Goal: Task Accomplishment & Management: Use online tool/utility

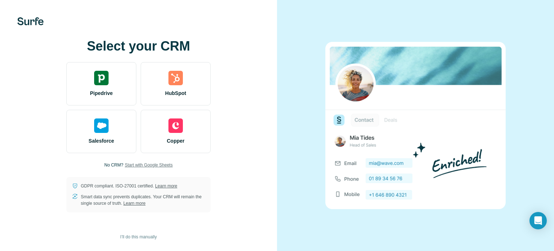
click at [135, 166] on span "Start with Google Sheets" at bounding box center [149, 165] width 48 height 6
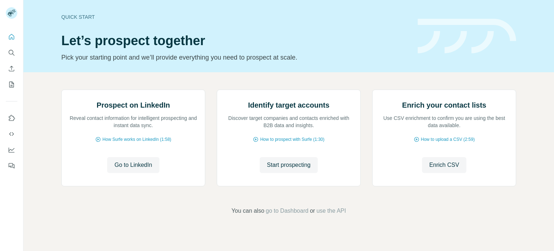
scroll to position [61, 0]
click at [123, 169] on span "Go to LinkedIn" at bounding box center [133, 165] width 38 height 9
click at [283, 173] on button "Start prospecting" at bounding box center [289, 165] width 58 height 16
click at [283, 169] on span "Start prospecting" at bounding box center [289, 165] width 44 height 9
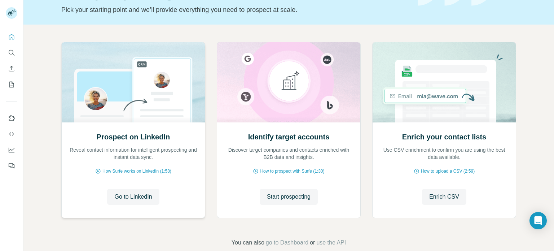
scroll to position [61, 0]
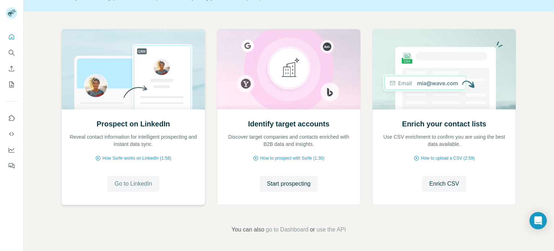
click at [123, 187] on span "Go to LinkedIn" at bounding box center [133, 183] width 38 height 9
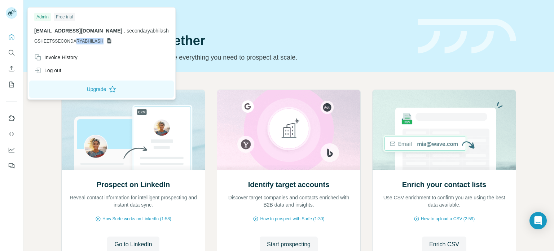
drag, startPoint x: 107, startPoint y: 39, endPoint x: 74, endPoint y: 37, distance: 32.9
click at [74, 37] on div "secondaryabhilash@gmail.com . secondaryabhilash GSHEETSSECONDARYABHILASH" at bounding box center [101, 35] width 135 height 17
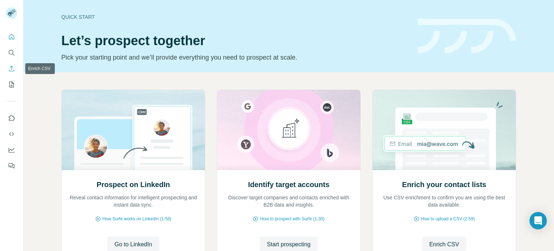
click at [12, 69] on icon "Enrich CSV" at bounding box center [11, 68] width 5 height 5
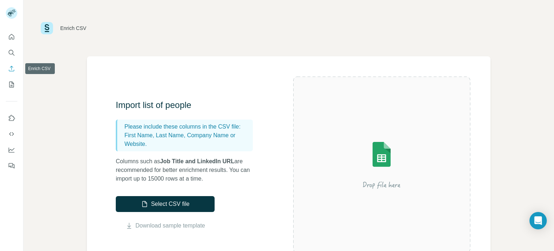
click at [12, 69] on icon "Enrich CSV" at bounding box center [11, 68] width 5 height 5
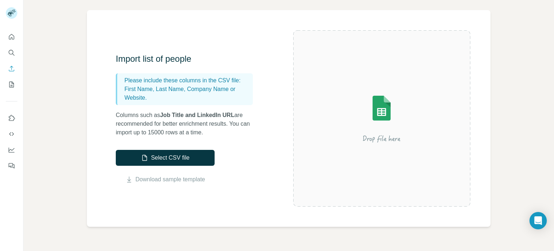
scroll to position [46, 0]
click at [163, 179] on link "Download sample template" at bounding box center [171, 179] width 70 height 9
click at [346, 151] on img at bounding box center [382, 118] width 130 height 87
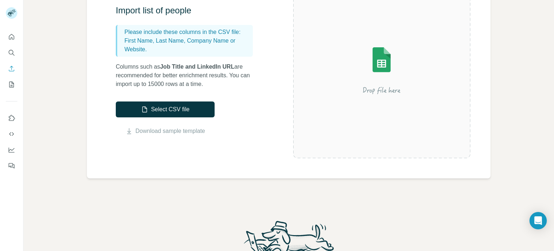
scroll to position [96, 0]
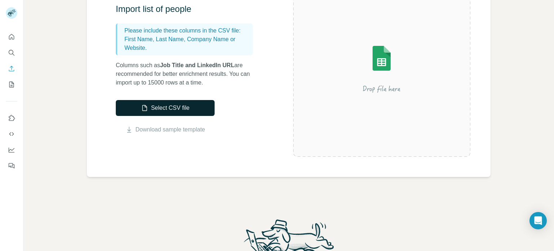
click at [189, 110] on button "Select CSV file" at bounding box center [165, 108] width 99 height 16
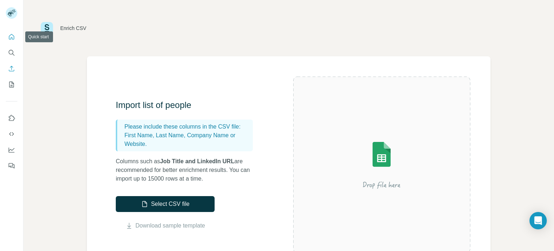
click at [7, 38] on button "Quick start" at bounding box center [12, 36] width 12 height 13
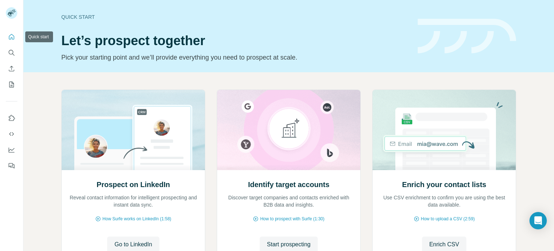
click at [11, 38] on icon "Quick start" at bounding box center [11, 36] width 5 height 5
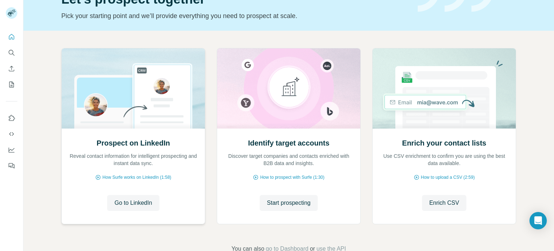
scroll to position [42, 0]
click at [131, 200] on span "Go to LinkedIn" at bounding box center [133, 202] width 38 height 9
click at [154, 175] on span "How Surfe works on LinkedIn (1:58)" at bounding box center [136, 177] width 69 height 6
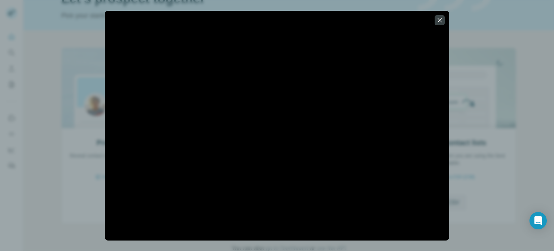
click at [75, 27] on div at bounding box center [277, 125] width 554 height 251
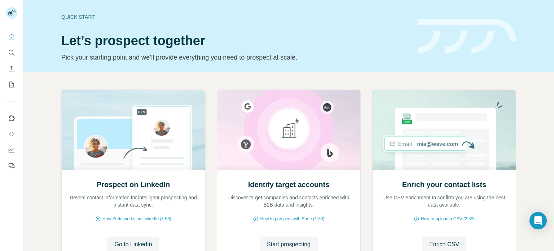
scroll to position [4, 0]
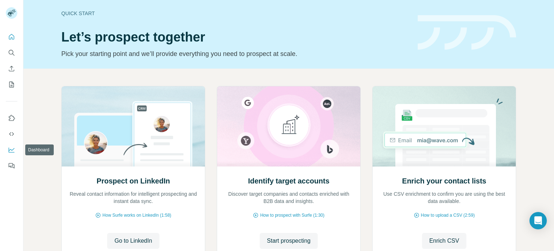
click at [10, 148] on icon "Dashboard" at bounding box center [11, 149] width 7 height 7
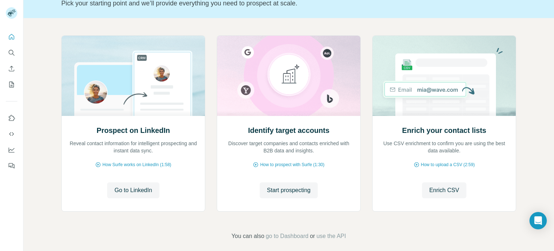
scroll to position [56, 0]
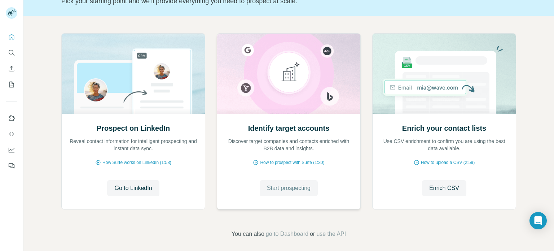
click at [298, 185] on span "Start prospecting" at bounding box center [289, 188] width 44 height 9
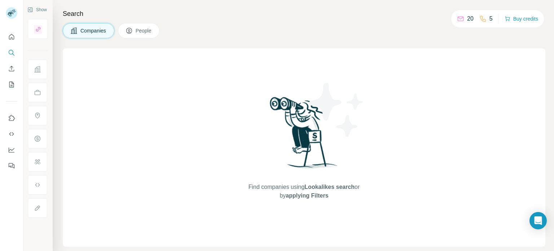
click at [130, 36] on button "People" at bounding box center [139, 30] width 42 height 15
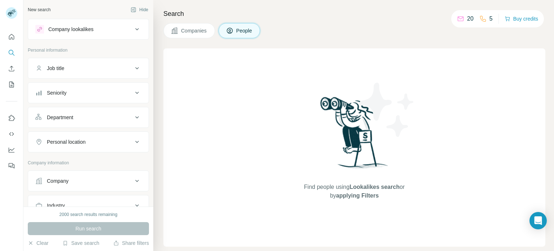
click at [124, 63] on button "Job title" at bounding box center [88, 68] width 121 height 17
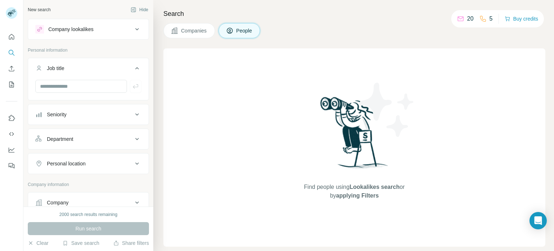
click at [98, 36] on button "Company lookalikes" at bounding box center [88, 29] width 121 height 17
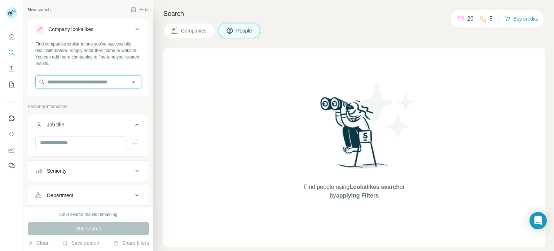
click at [96, 83] on input "text" at bounding box center [88, 81] width 106 height 13
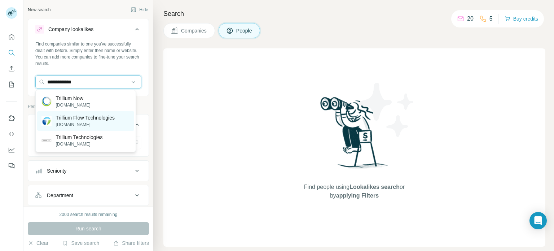
type input "**********"
click at [65, 127] on p "trilliumflow.com" at bounding box center [85, 124] width 59 height 6
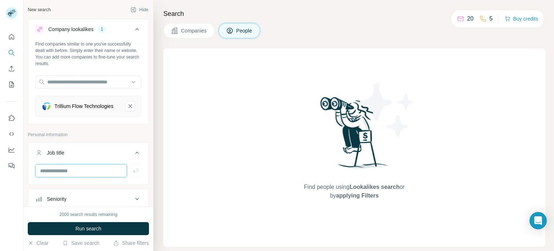
click at [76, 170] on input "text" at bounding box center [81, 170] width 92 height 13
paste input "**********"
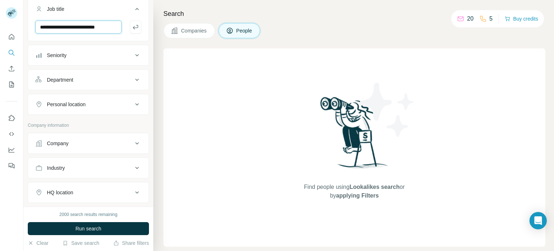
scroll to position [144, 0]
type input "**********"
click at [123, 112] on button "Personal location" at bounding box center [88, 103] width 121 height 17
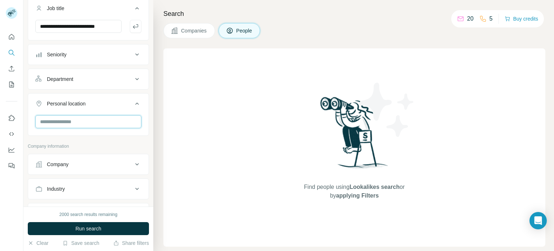
click at [95, 122] on input "text" at bounding box center [88, 121] width 106 height 13
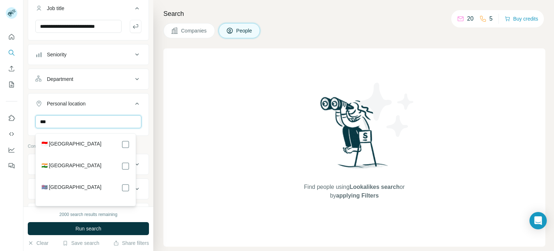
type input "***"
click at [113, 164] on div "🇮🇳 India" at bounding box center [85, 166] width 88 height 9
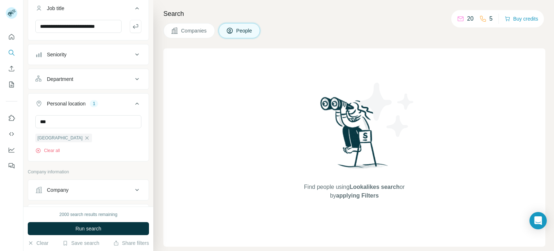
click at [167, 161] on div "Find people using Lookalikes search or by applying Filters" at bounding box center [354, 147] width 382 height 198
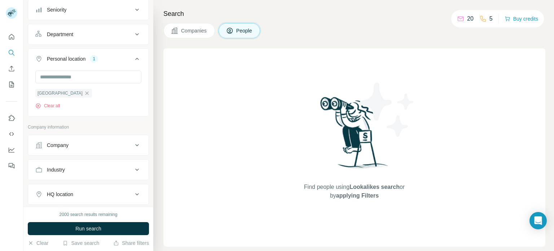
scroll to position [190, 0]
click at [103, 147] on div "Company" at bounding box center [83, 143] width 97 height 7
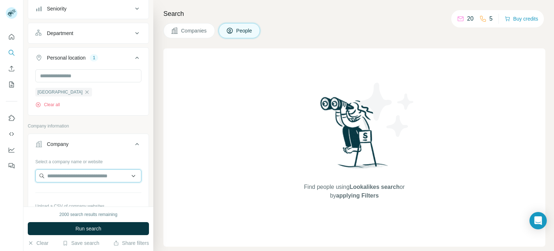
click at [95, 179] on input "text" at bounding box center [88, 175] width 106 height 13
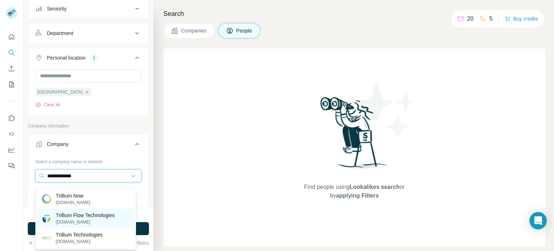
type input "**********"
click at [99, 210] on div "Trillium Flow Technologies trilliumflow.com" at bounding box center [85, 218] width 97 height 19
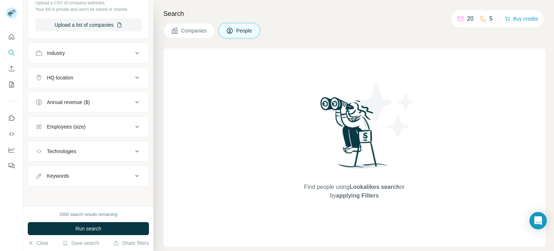
scroll to position [434, 0]
click at [111, 225] on button "Run search" at bounding box center [88, 228] width 121 height 13
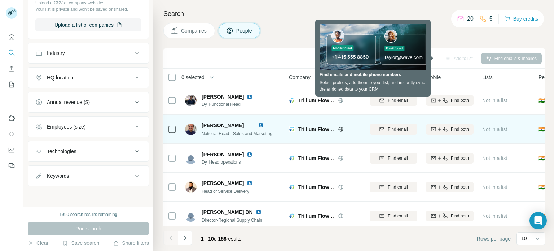
scroll to position [30, 0]
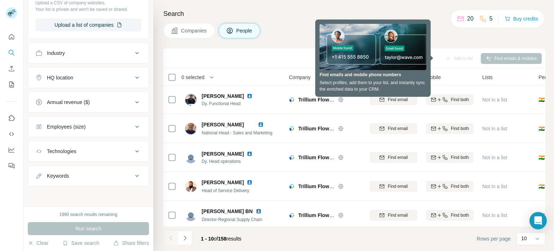
click at [294, 46] on div "Search Companies People Add to list Find emails & mobiles 0 selected People Com…" at bounding box center [353, 125] width 401 height 251
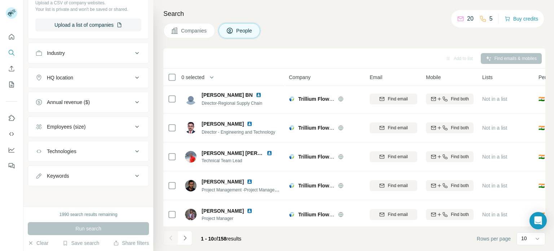
scroll to position [152, 0]
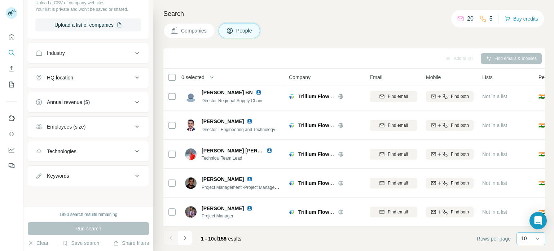
click at [528, 242] on div "10" at bounding box center [530, 238] width 18 height 12
click at [532, 180] on div "60" at bounding box center [531, 183] width 17 height 7
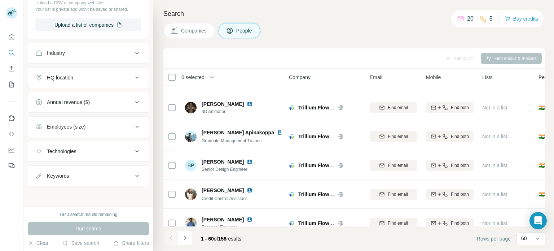
scroll to position [1595, 0]
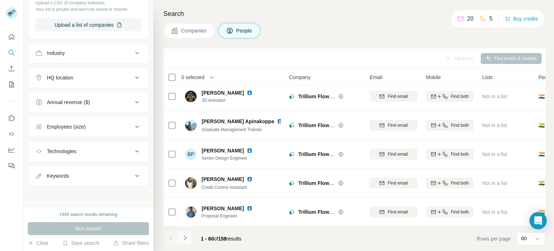
click at [185, 236] on icon "Navigate to next page" at bounding box center [185, 237] width 7 height 7
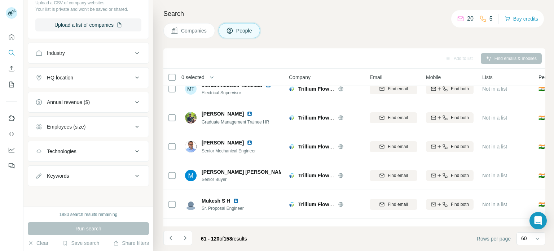
scroll to position [1080, 0]
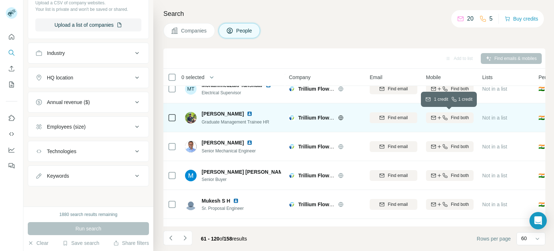
click at [453, 119] on span "Find both" at bounding box center [460, 117] width 18 height 6
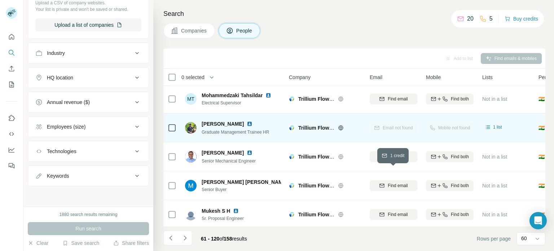
scroll to position [1070, 0]
click at [249, 124] on img at bounding box center [250, 124] width 6 height 6
click at [490, 127] on icon at bounding box center [488, 126] width 7 height 7
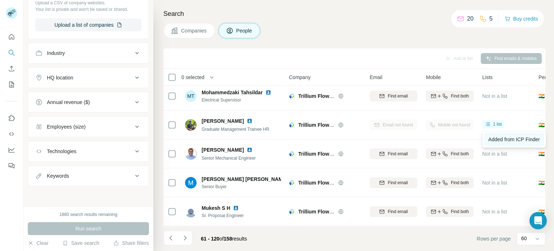
click at [493, 133] on link "Added from ICP Finder" at bounding box center [514, 139] width 60 height 13
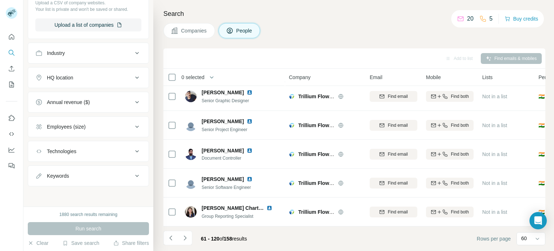
scroll to position [1595, 0]
click at [191, 239] on button "Navigate to next page" at bounding box center [185, 238] width 14 height 14
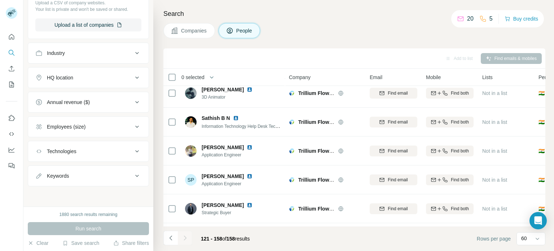
scroll to position [960, 0]
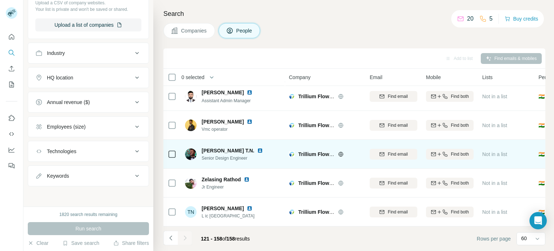
click at [223, 155] on span "Senior Design Engineer" at bounding box center [237, 158] width 70 height 6
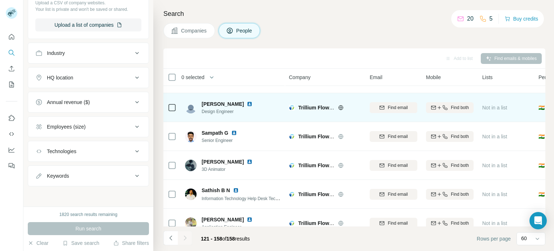
scroll to position [95, 0]
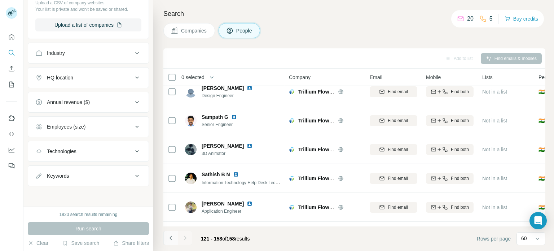
click at [168, 240] on icon "Navigate to previous page" at bounding box center [170, 237] width 7 height 7
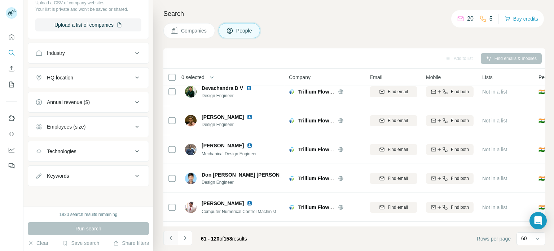
click at [168, 240] on icon "Navigate to previous page" at bounding box center [170, 237] width 7 height 7
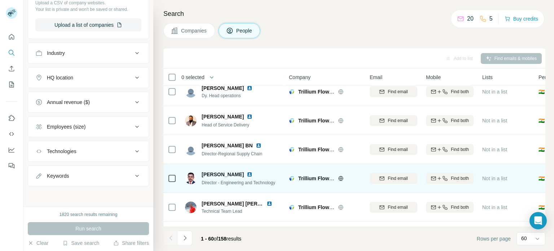
scroll to position [0, 0]
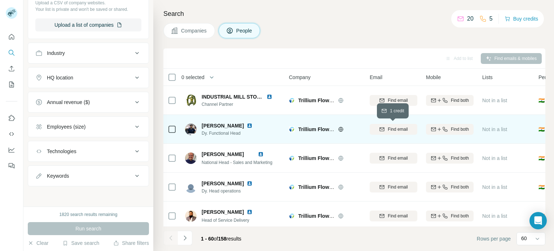
click at [401, 126] on span "Find email" at bounding box center [398, 129] width 20 height 6
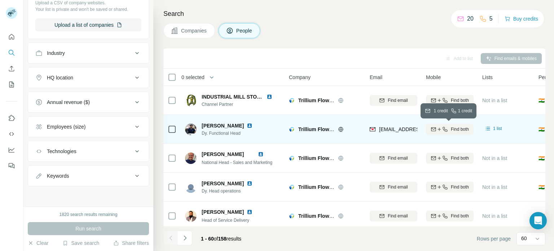
click at [445, 128] on icon "button" at bounding box center [445, 129] width 6 height 6
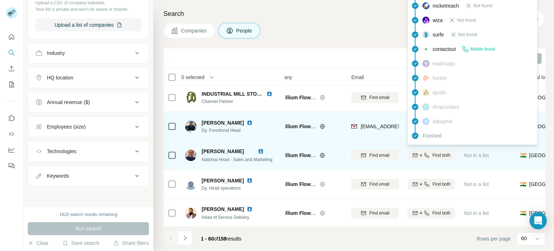
scroll to position [3, 18]
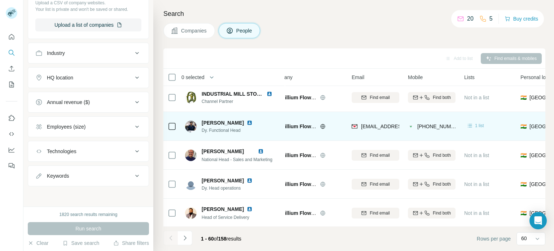
click at [481, 125] on span "1 list" at bounding box center [479, 125] width 9 height 6
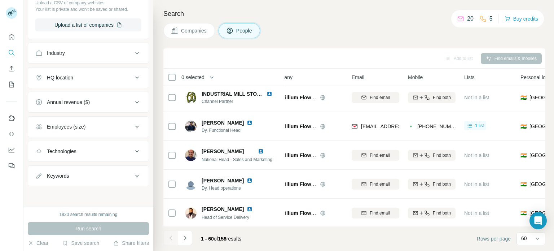
click at [432, 36] on div "Companies People" at bounding box center [354, 30] width 382 height 15
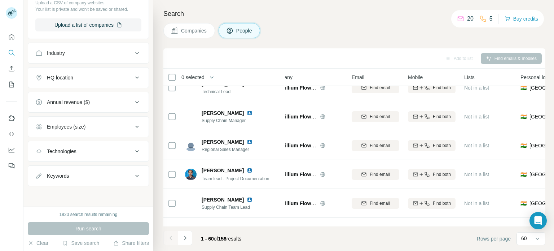
scroll to position [664, 18]
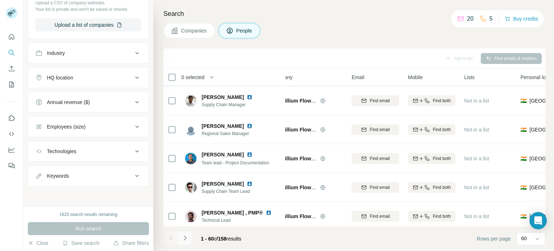
click at [187, 236] on icon "Navigate to next page" at bounding box center [185, 237] width 7 height 7
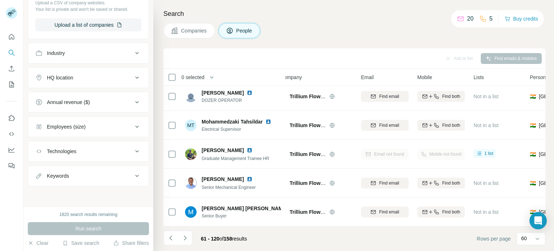
scroll to position [1043, 9]
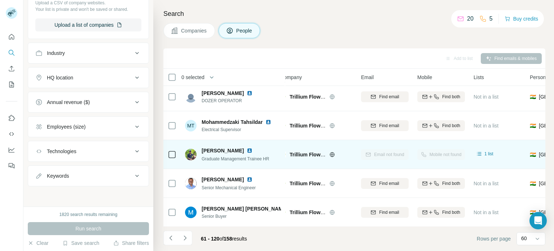
click at [432, 156] on div "Mobile not found" at bounding box center [442, 154] width 48 height 20
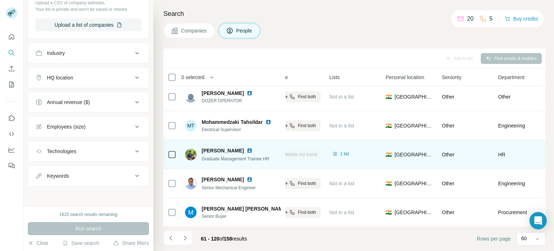
scroll to position [1043, 155]
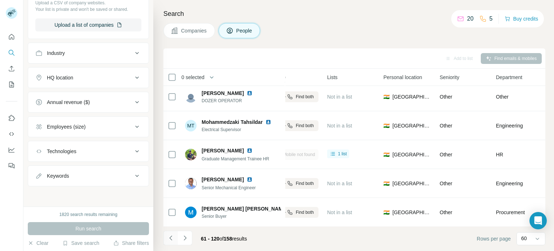
click at [172, 234] on icon "Navigate to previous page" at bounding box center [170, 237] width 7 height 7
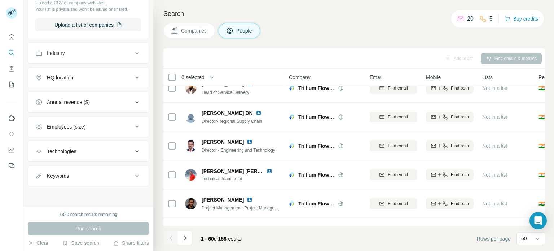
scroll to position [131, 0]
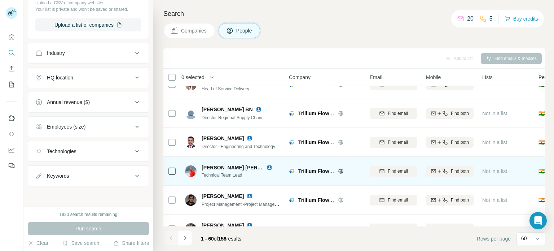
click at [267, 167] on img at bounding box center [270, 168] width 6 height 6
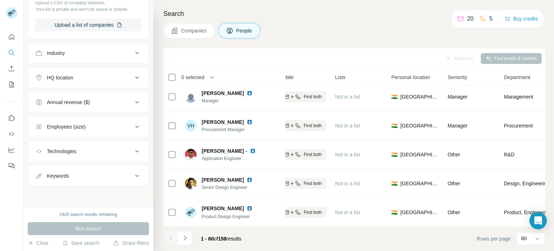
scroll to position [1136, 147]
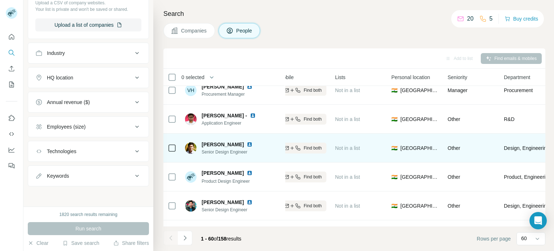
click at [247, 144] on img at bounding box center [250, 144] width 6 height 6
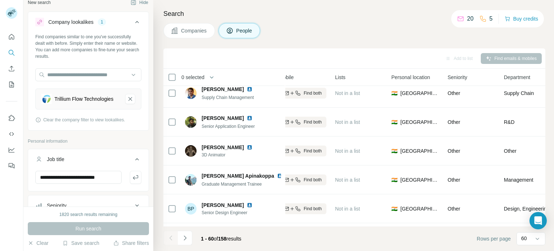
scroll to position [0, 0]
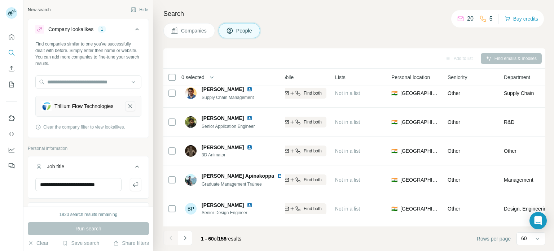
click at [127, 109] on icon "Trillium Flow Technologies-remove-button" at bounding box center [130, 105] width 6 height 7
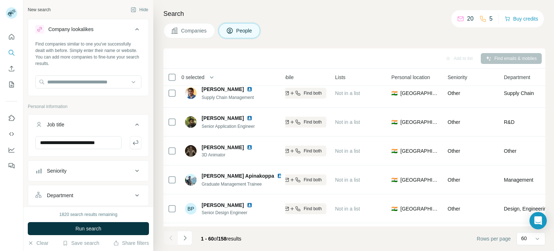
scroll to position [13, 0]
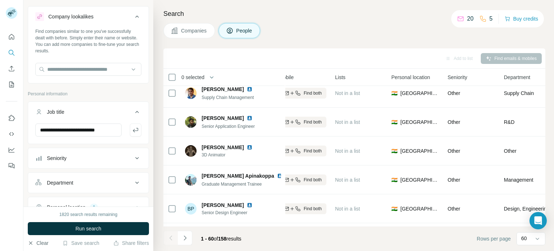
click at [43, 241] on button "Clear" at bounding box center [38, 242] width 21 height 7
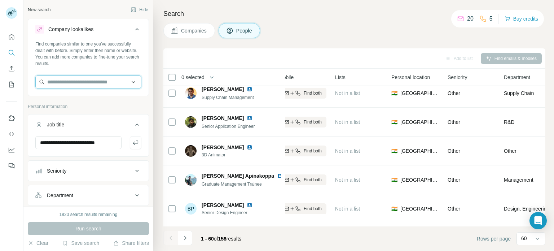
click at [102, 78] on input "text" at bounding box center [88, 81] width 106 height 13
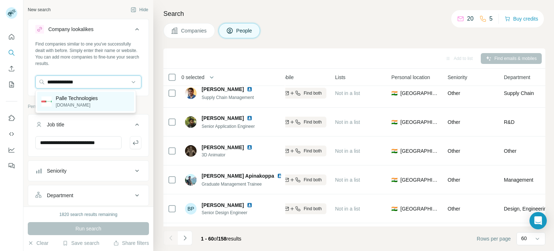
type input "**********"
click at [98, 99] on p "Palle Technologies" at bounding box center [77, 98] width 42 height 7
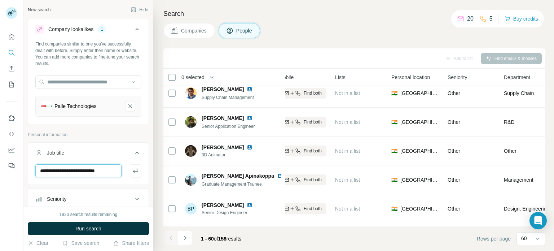
click at [94, 176] on input "**********" at bounding box center [78, 170] width 86 height 13
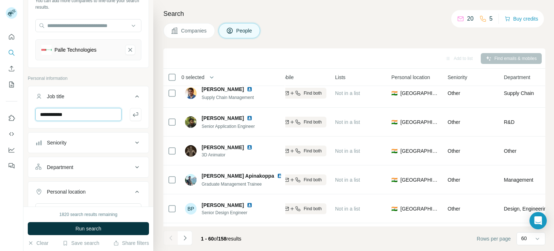
scroll to position [57, 0]
type input "**********"
click at [126, 161] on button "Department" at bounding box center [88, 166] width 121 height 17
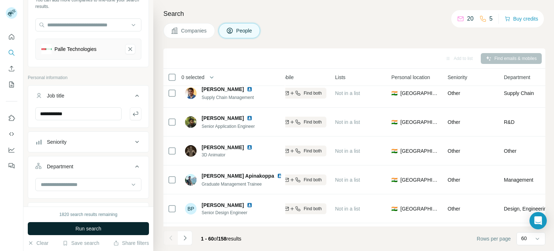
click at [108, 226] on button "Run search" at bounding box center [88, 228] width 121 height 13
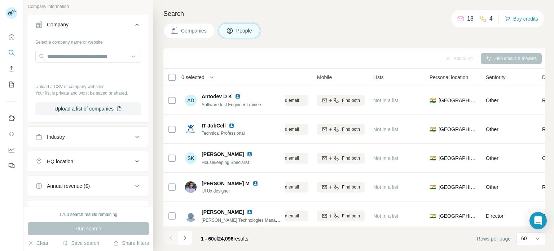
scroll to position [387, 0]
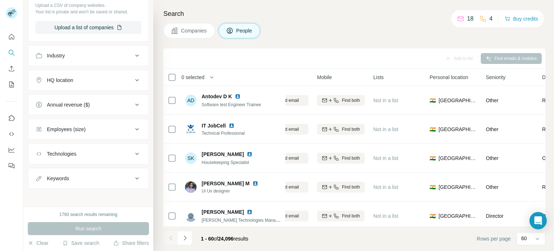
click at [120, 179] on div "Keywords" at bounding box center [83, 178] width 97 height 7
click at [102, 190] on input "text" at bounding box center [81, 196] width 92 height 13
type input "*"
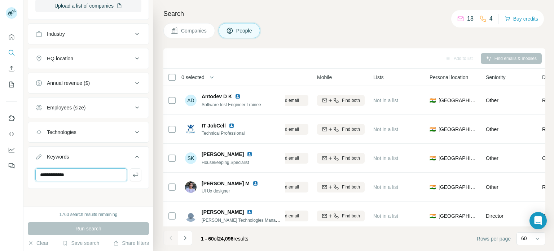
scroll to position [408, 0]
type input "**********"
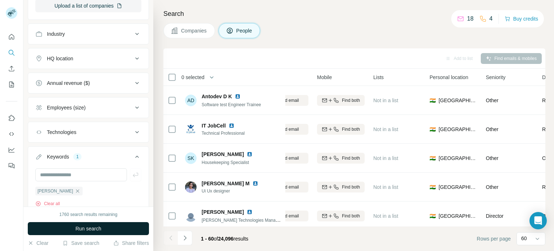
click at [107, 233] on button "Run search" at bounding box center [88, 228] width 121 height 13
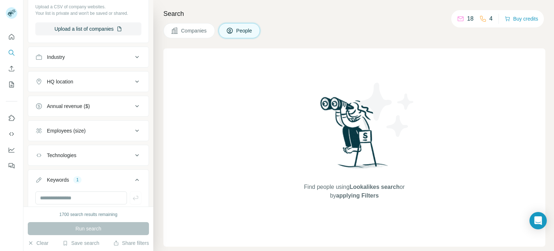
scroll to position [434, 0]
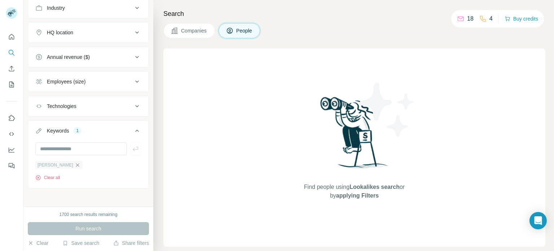
click at [75, 162] on icon "button" at bounding box center [78, 165] width 6 height 6
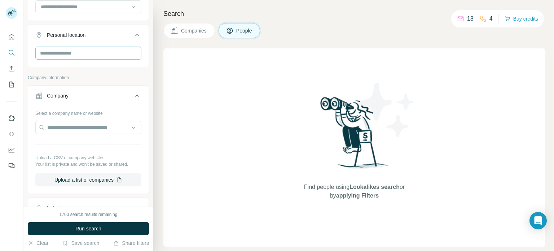
scroll to position [235, 0]
click at [96, 121] on input "text" at bounding box center [88, 127] width 106 height 13
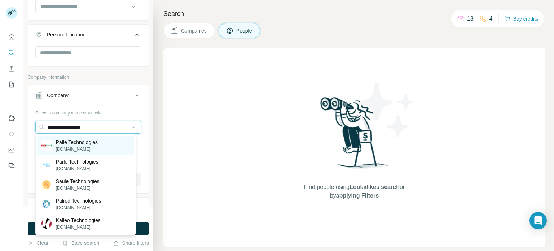
type input "**********"
click at [67, 146] on p "techpalle.com" at bounding box center [77, 149] width 42 height 6
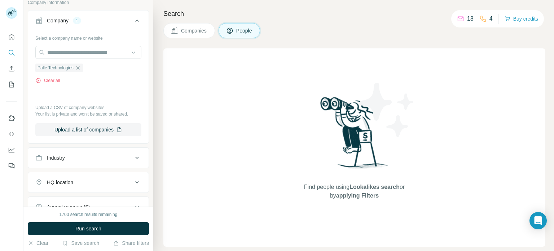
scroll to position [324, 0]
click at [76, 158] on div "Industry" at bounding box center [83, 157] width 97 height 7
click at [81, 171] on input at bounding box center [84, 175] width 89 height 8
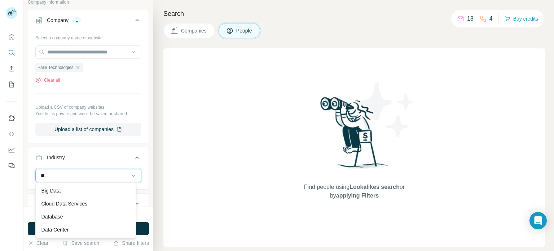
type input "*"
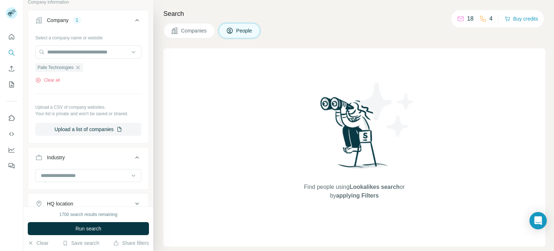
click at [84, 151] on button "Industry" at bounding box center [88, 159] width 121 height 20
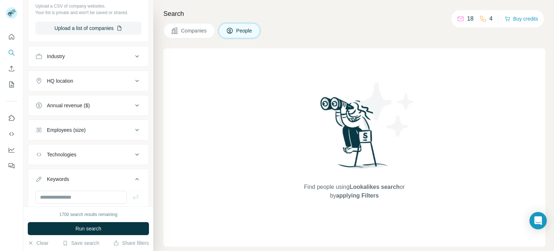
scroll to position [437, 0]
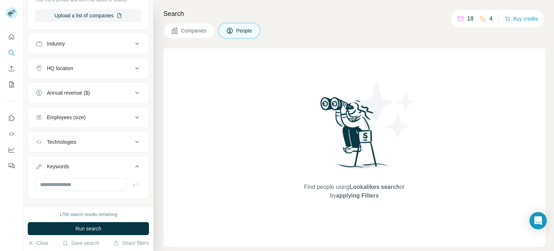
click at [84, 147] on button "Technologies" at bounding box center [88, 141] width 121 height 17
click at [87, 166] on div at bounding box center [88, 160] width 106 height 14
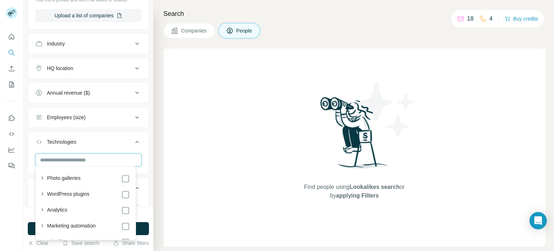
click at [85, 157] on input "text" at bounding box center [88, 159] width 106 height 13
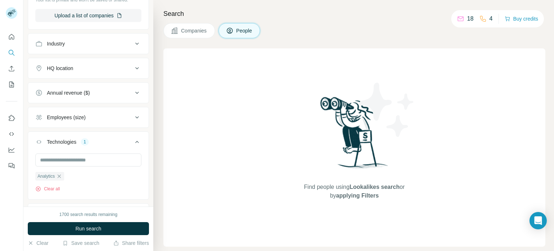
click at [149, 216] on div "1700 search results remaining Run search Clear Save search Share filters" at bounding box center [88, 228] width 130 height 44
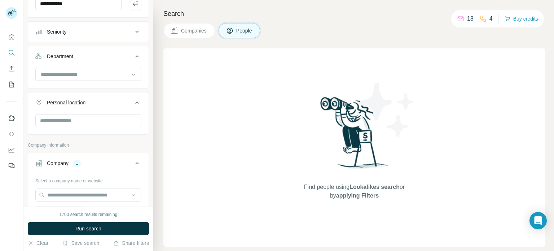
scroll to position [170, 0]
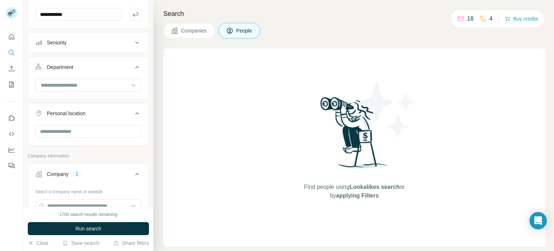
click at [128, 47] on button "Seniority" at bounding box center [88, 42] width 121 height 17
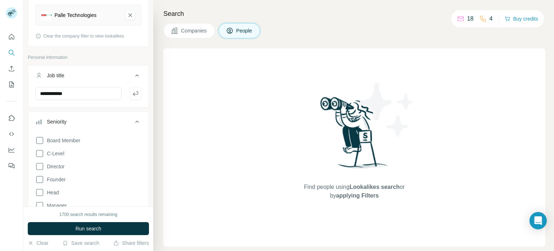
scroll to position [0, 0]
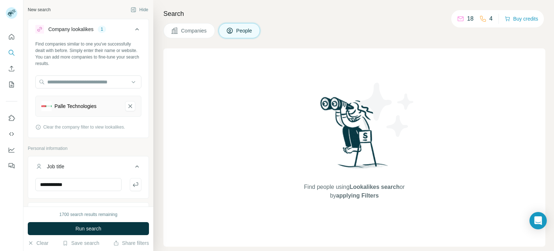
click at [232, 75] on div "Find people using Lookalikes search or by applying Filters" at bounding box center [354, 147] width 382 height 198
click at [130, 227] on button "Run search" at bounding box center [88, 228] width 121 height 13
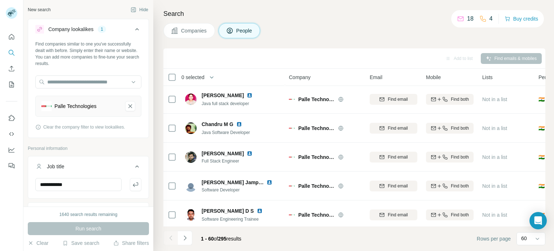
click at [233, 187] on span "Software Developer" at bounding box center [241, 190] width 79 height 6
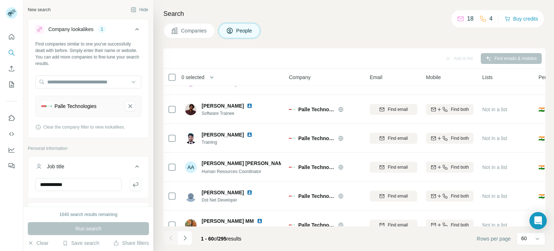
scroll to position [771, 0]
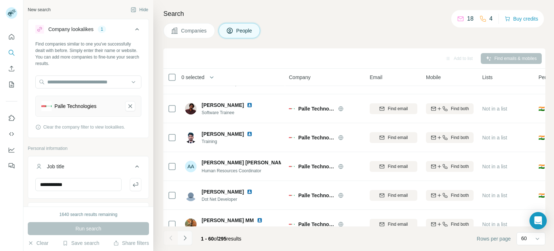
click at [184, 242] on button "Navigate to next page" at bounding box center [185, 238] width 14 height 14
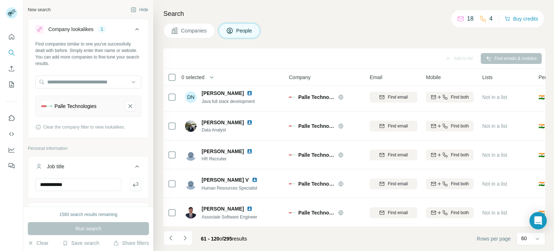
scroll to position [111, 0]
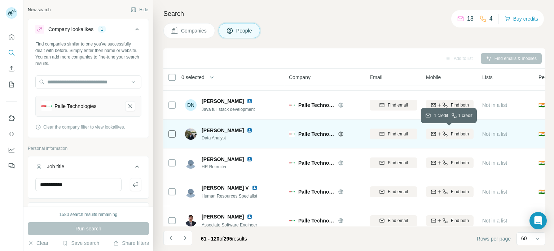
click at [456, 132] on span "Find both" at bounding box center [460, 134] width 18 height 6
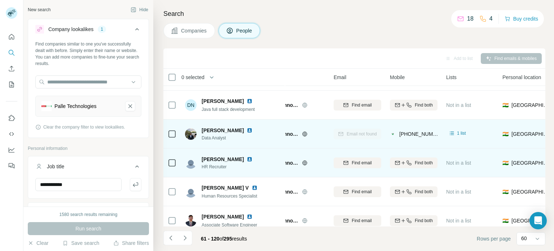
scroll to position [111, 36]
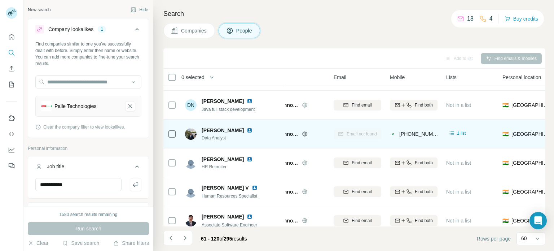
click at [472, 20] on div "18 4" at bounding box center [475, 19] width 36 height 10
click at [12, 82] on icon "My lists" at bounding box center [11, 85] width 5 height 6
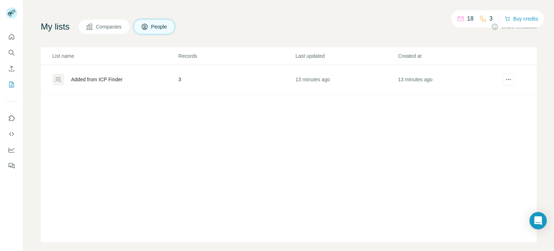
scroll to position [22, 0]
click at [102, 83] on div "Added from ICP Finder" at bounding box center [97, 78] width 52 height 7
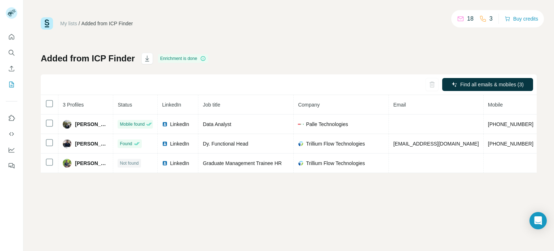
click at [187, 190] on div "My lists / Added from ICP Finder 18 3 Buy credits Added from ICP Finder Enrichm…" at bounding box center [288, 125] width 531 height 251
click at [10, 37] on icon "Quick start" at bounding box center [11, 36] width 7 height 7
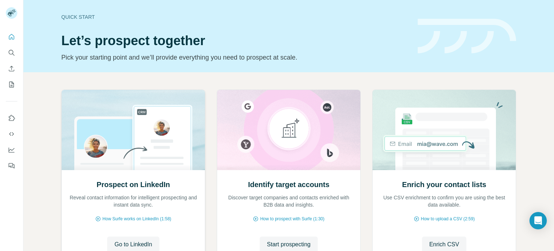
scroll to position [61, 0]
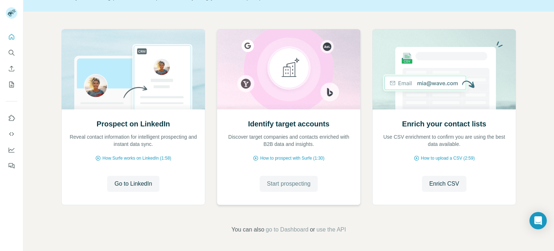
click at [305, 184] on span "Start prospecting" at bounding box center [289, 183] width 44 height 9
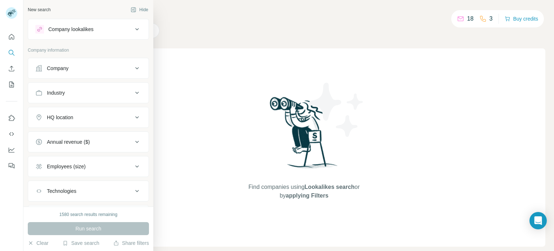
click at [41, 65] on icon at bounding box center [38, 68] width 7 height 7
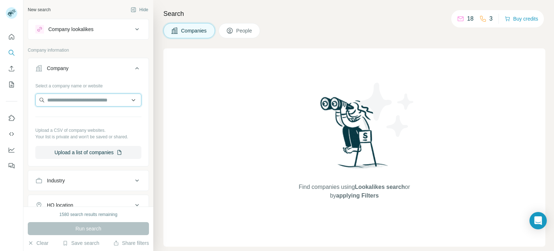
click at [85, 99] on input "text" at bounding box center [88, 99] width 106 height 13
type input "**********"
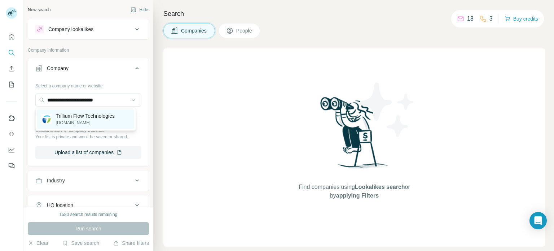
click at [100, 117] on p "Trillium Flow Technologies" at bounding box center [85, 115] width 59 height 7
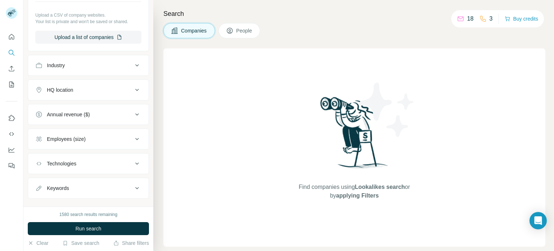
scroll to position [144, 0]
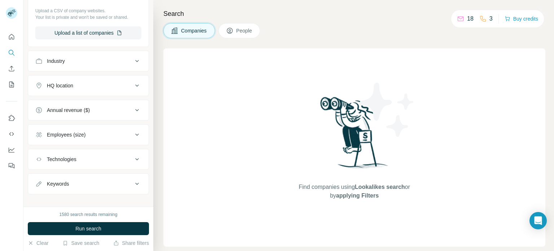
click at [112, 82] on div "HQ location" at bounding box center [83, 85] width 97 height 7
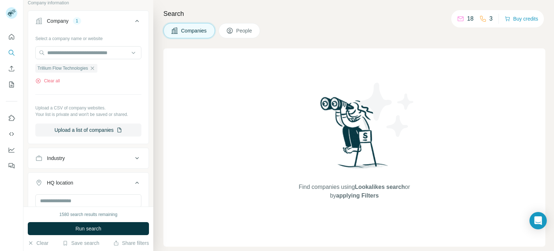
scroll to position [0, 0]
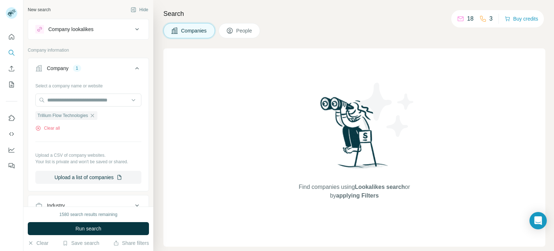
click at [123, 30] on div "Company lookalikes" at bounding box center [83, 29] width 97 height 9
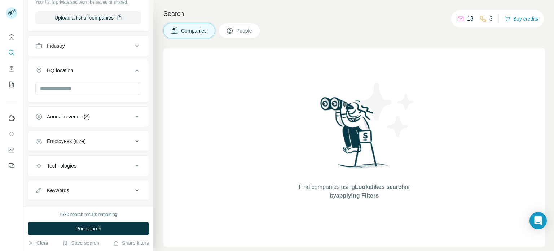
scroll to position [216, 0]
click at [109, 230] on button "Run search" at bounding box center [88, 228] width 121 height 13
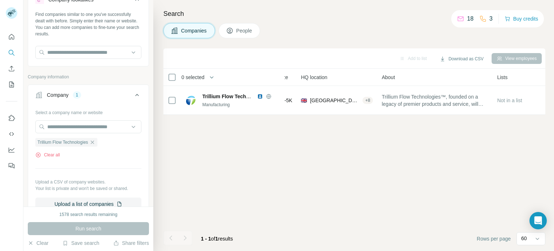
scroll to position [0, 0]
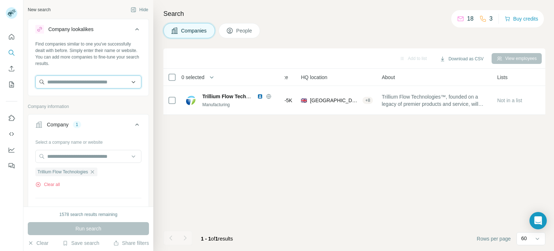
click at [80, 85] on input "text" at bounding box center [88, 81] width 106 height 13
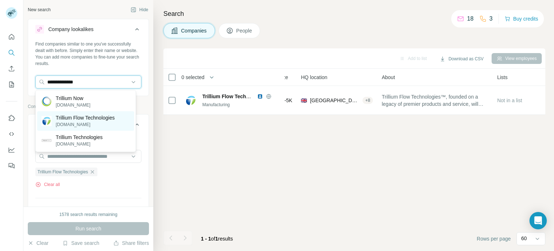
type input "**********"
click at [91, 113] on div "Trillium Flow Technologies trilliumflow.com" at bounding box center [85, 120] width 97 height 19
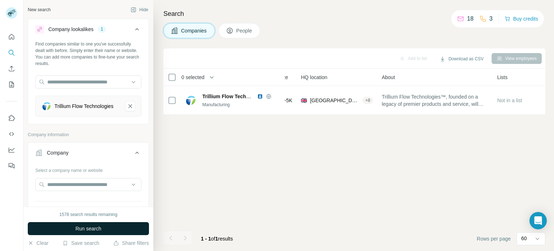
click at [114, 232] on button "Run search" at bounding box center [88, 228] width 121 height 13
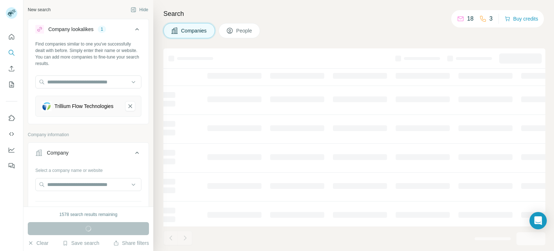
click at [240, 29] on span "People" at bounding box center [244, 30] width 17 height 7
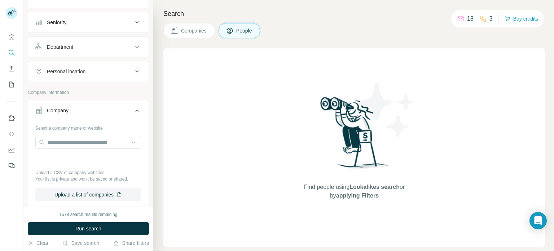
scroll to position [153, 0]
click at [74, 82] on button "Personal location" at bounding box center [88, 73] width 121 height 17
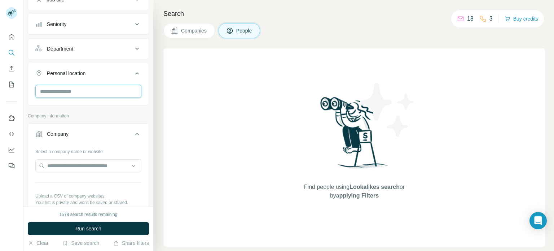
click at [72, 93] on input "text" at bounding box center [88, 91] width 106 height 13
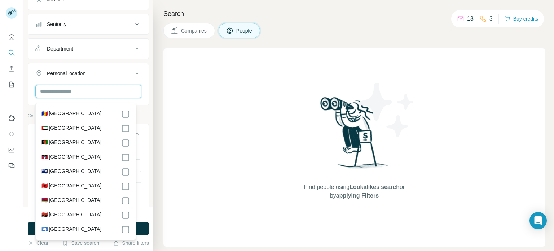
click at [72, 93] on input "text" at bounding box center [88, 91] width 106 height 13
type input "*"
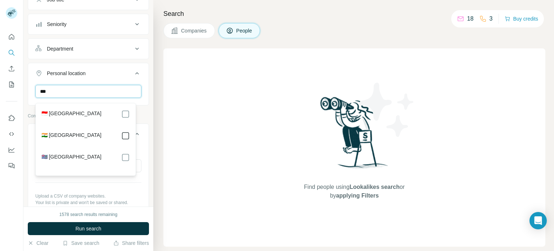
type input "***"
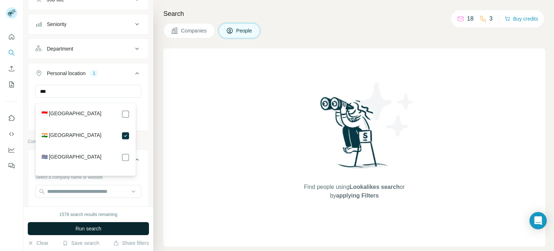
click at [140, 232] on button "Run search" at bounding box center [88, 228] width 121 height 13
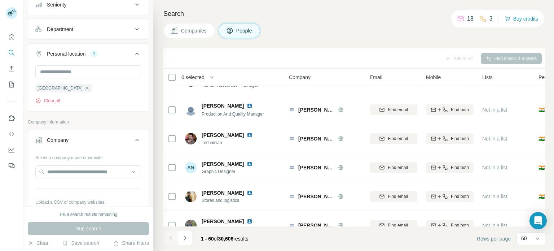
scroll to position [178, 0]
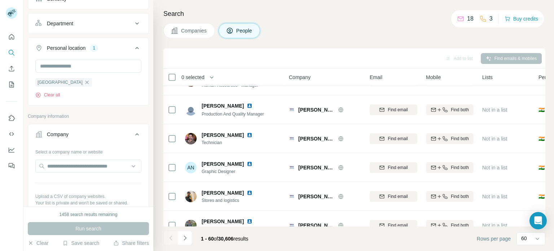
click at [77, 174] on div at bounding box center [88, 166] width 106 height 14
click at [76, 166] on input "text" at bounding box center [88, 165] width 106 height 13
type input "*"
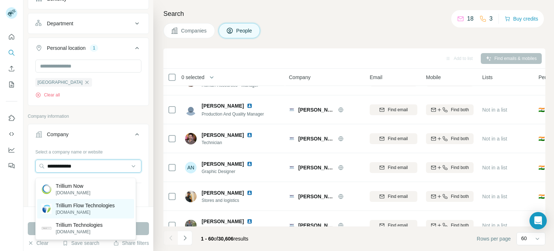
type input "**********"
click at [64, 202] on p "Trillium Flow Technologies" at bounding box center [85, 205] width 59 height 7
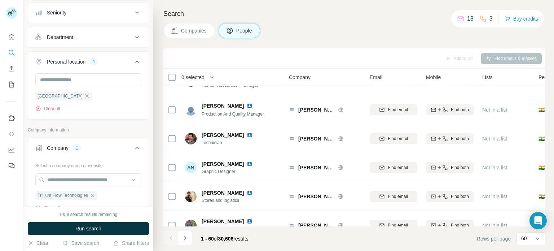
scroll to position [192, 0]
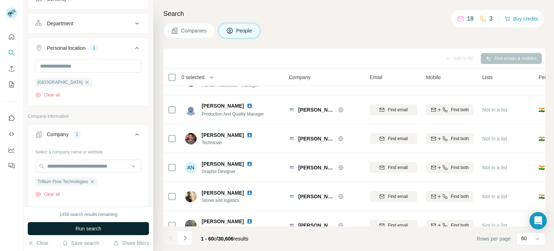
click at [85, 225] on span "Run search" at bounding box center [88, 228] width 26 height 7
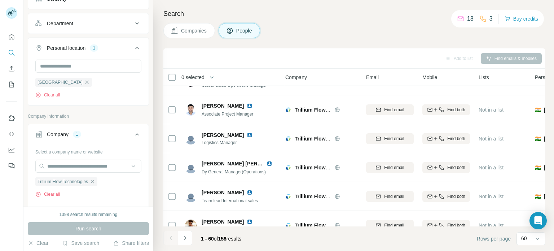
scroll to position [381, 4]
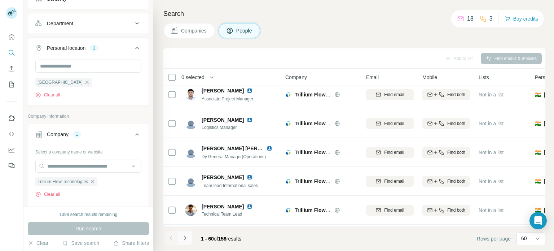
click at [182, 239] on icon "Navigate to next page" at bounding box center [185, 237] width 7 height 7
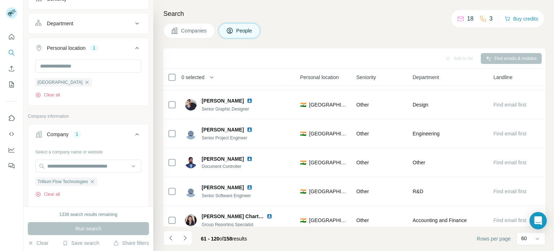
scroll to position [1595, 242]
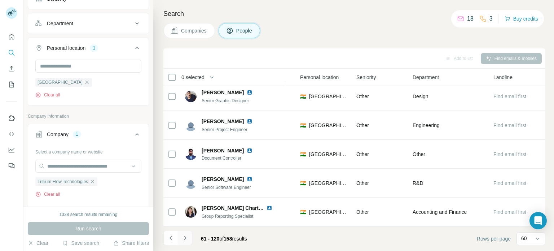
click at [180, 240] on button "Navigate to next page" at bounding box center [185, 238] width 14 height 14
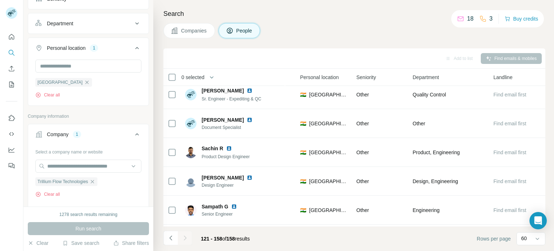
scroll to position [0, 242]
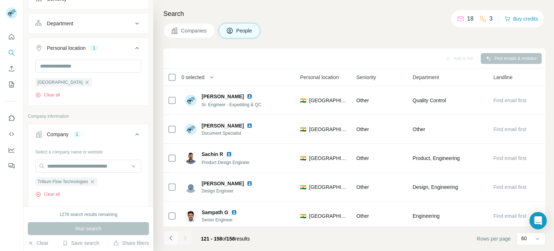
click at [170, 244] on button "Navigate to previous page" at bounding box center [170, 238] width 14 height 14
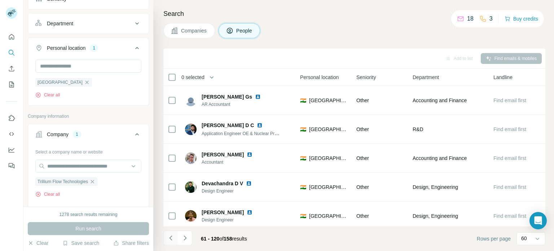
click at [170, 244] on button "Navigate to previous page" at bounding box center [170, 238] width 14 height 14
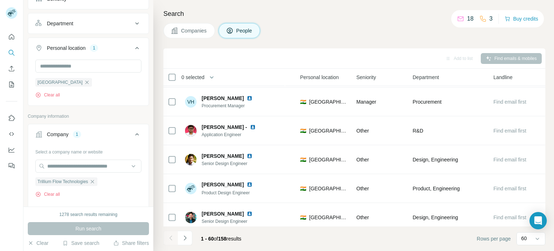
scroll to position [1110, 242]
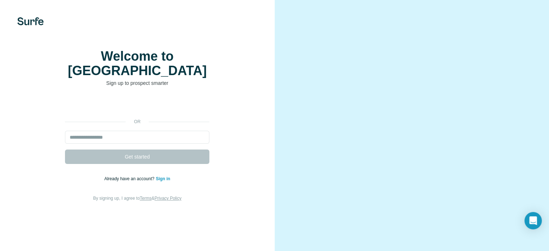
click at [164, 181] on link "Sign in" at bounding box center [163, 178] width 14 height 5
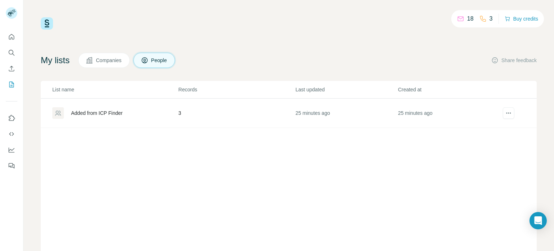
click at [109, 111] on div "Added from ICP Finder" at bounding box center [97, 112] width 52 height 7
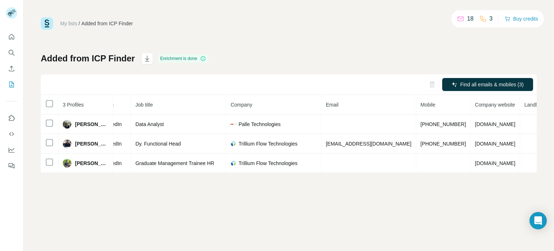
scroll to position [0, 68]
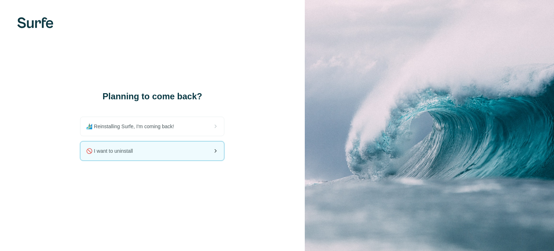
click at [171, 155] on div "🚫 I want to uninstall" at bounding box center [152, 150] width 144 height 19
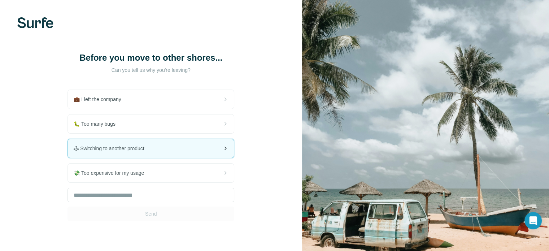
click at [149, 149] on span "🕹 Switching to another product" at bounding box center [112, 148] width 76 height 7
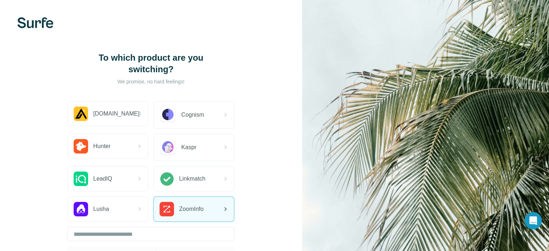
click at [195, 202] on div "ZoomInfo" at bounding box center [181, 209] width 44 height 14
